Goal: Transaction & Acquisition: Purchase product/service

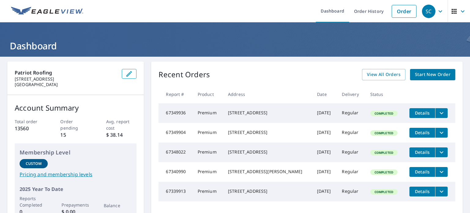
click at [443, 73] on span "Start New Order" at bounding box center [432, 75] width 35 height 8
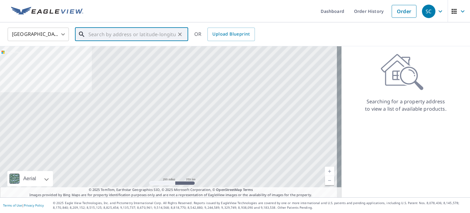
click at [158, 35] on input "text" at bounding box center [131, 34] width 87 height 17
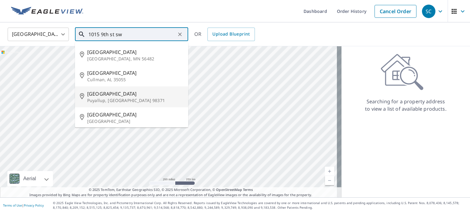
click at [136, 95] on span "[GEOGRAPHIC_DATA]" at bounding box center [135, 93] width 96 height 7
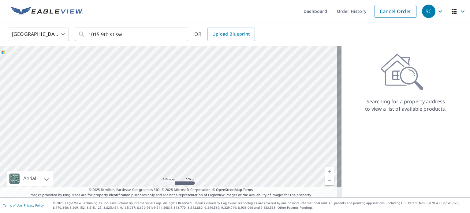
type input "[STREET_ADDRESS]"
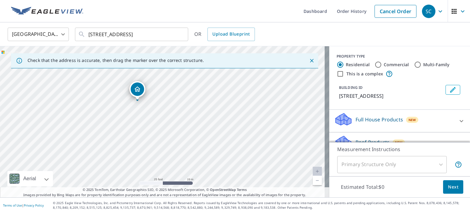
scroll to position [32, 0]
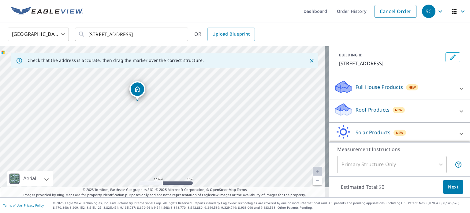
click at [369, 110] on p "Roof Products" at bounding box center [373, 109] width 34 height 7
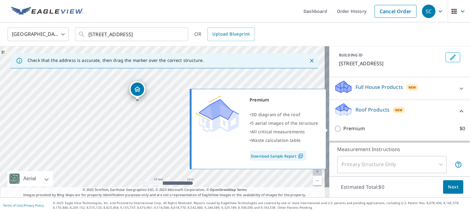
click at [344, 126] on p "Premium" at bounding box center [354, 129] width 22 height 8
click at [343, 126] on input "Premium $0" at bounding box center [338, 128] width 9 height 7
checkbox input "true"
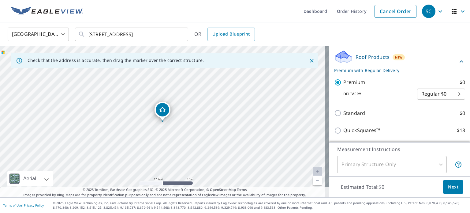
scroll to position [87, 0]
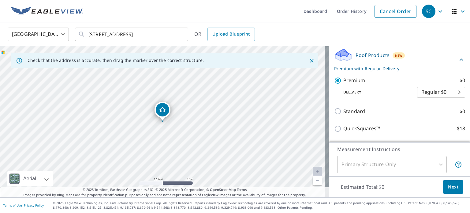
click at [444, 191] on button "Next" at bounding box center [453, 187] width 20 height 14
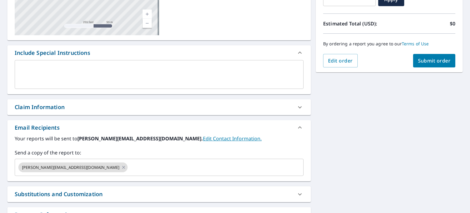
scroll to position [125, 0]
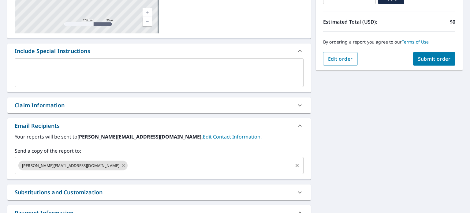
click at [121, 163] on icon at bounding box center [123, 165] width 5 height 7
checkbox input "true"
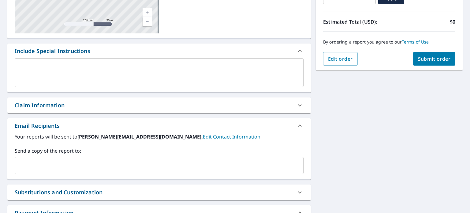
click at [74, 163] on input "text" at bounding box center [154, 165] width 274 height 12
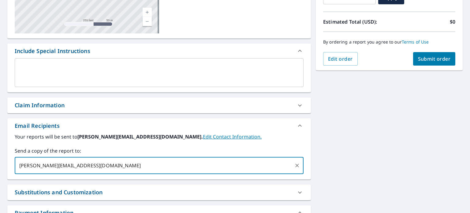
type input "[PERSON_NAME][EMAIL_ADDRESS][DOMAIN_NAME]"
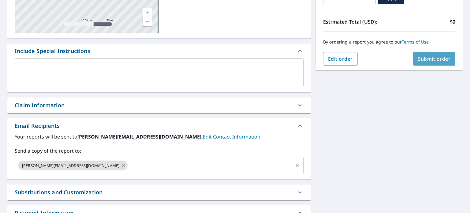
click at [418, 55] on span "Submit order" at bounding box center [434, 58] width 33 height 7
checkbox input "true"
